Goal: Transaction & Acquisition: Obtain resource

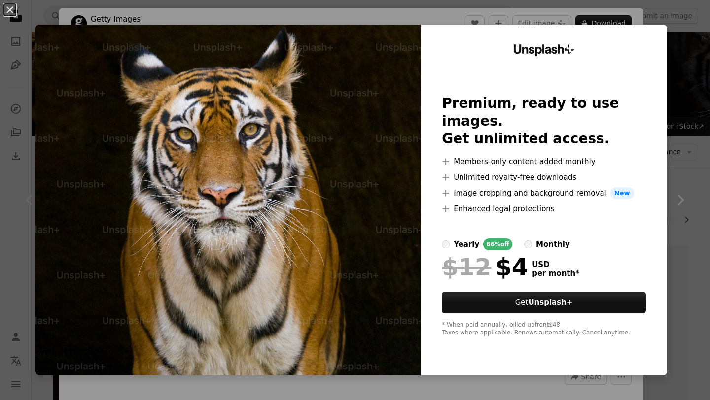
scroll to position [185, 0]
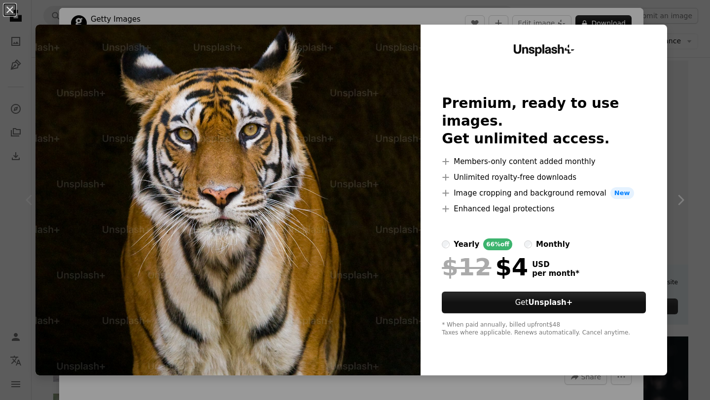
click at [642, 18] on div "An X shape Unsplash+ Premium, ready to use images. Get unlimited access. A plus…" at bounding box center [355, 200] width 710 height 400
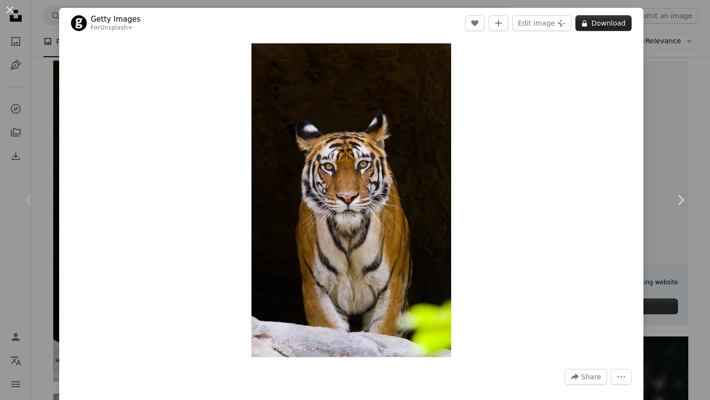
click at [616, 26] on button "A lock Download" at bounding box center [603, 23] width 56 height 16
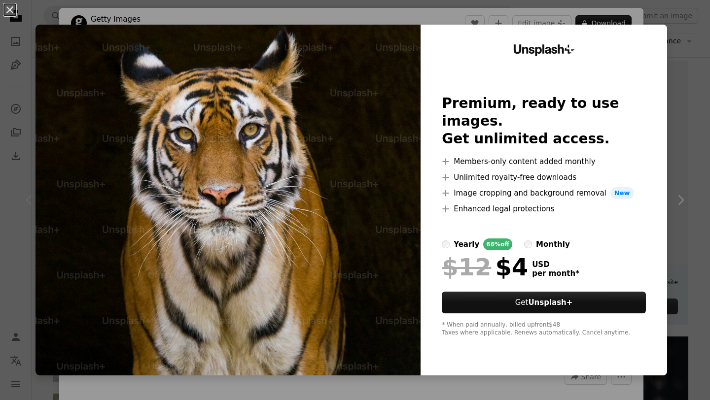
click at [656, 10] on div "An X shape Unsplash+ Premium, ready to use images. Get unlimited access. A plus…" at bounding box center [355, 200] width 710 height 400
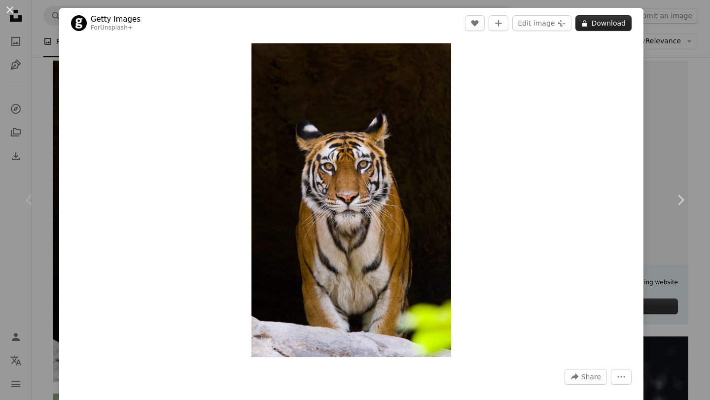
click at [621, 22] on button "A lock Download" at bounding box center [603, 23] width 56 height 16
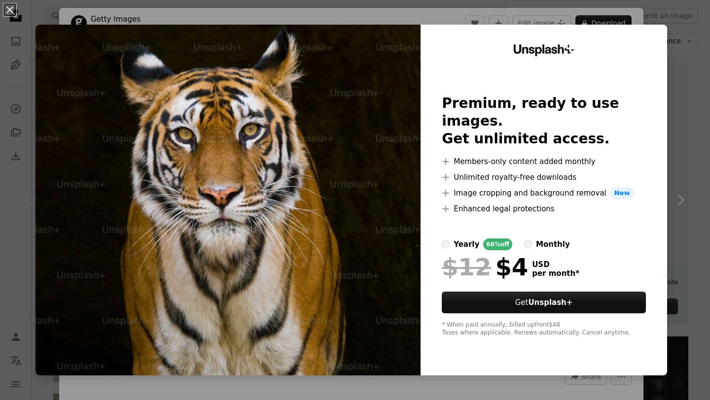
click at [633, 28] on div "Unsplash+ Premium, ready to use images. Get unlimited access. A plus sign Membe…" at bounding box center [544, 200] width 247 height 351
click at [14, 16] on button "An X shape" at bounding box center [10, 10] width 12 height 12
